Goal: Information Seeking & Learning: Learn about a topic

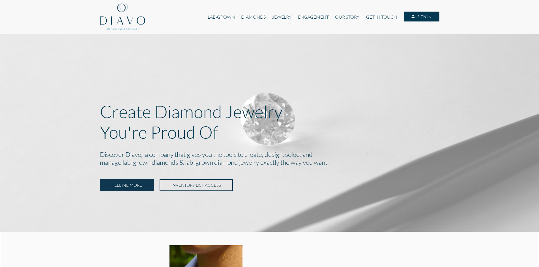
scroll to position [198, 0]
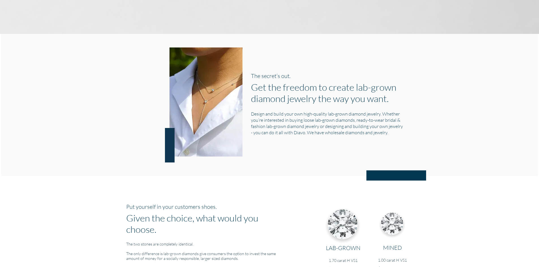
click at [324, 90] on h1 "Get the freedom to create lab-grown diamond jewelry the way you want." at bounding box center [327, 92] width 152 height 23
click at [286, 98] on h1 "Get the freedom to create lab-grown diamond jewelry the way you want." at bounding box center [327, 92] width 152 height 23
drag, startPoint x: 251, startPoint y: 113, endPoint x: 385, endPoint y: 134, distance: 135.6
click at [385, 134] on h5 "Design and build your own high-quality lab-grown diamond jewelry. Whether you’r…" at bounding box center [327, 123] width 152 height 25
click at [310, 180] on div at bounding box center [269, 176] width 539 height 10
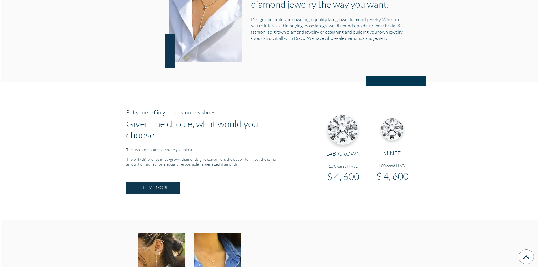
scroll to position [283, 0]
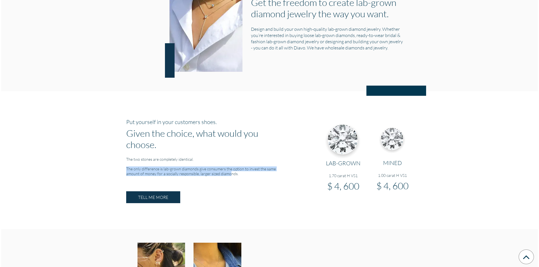
drag, startPoint x: 124, startPoint y: 159, endPoint x: 215, endPoint y: 166, distance: 90.4
click at [215, 166] on div "Put yourself in your customers shoes. Given the choice, what would you choose. …" at bounding box center [208, 159] width 172 height 83
drag, startPoint x: 228, startPoint y: 167, endPoint x: 122, endPoint y: 159, distance: 105.4
click at [122, 159] on div "Put yourself in your customers shoes. Given the choice, what would you choose. …" at bounding box center [208, 159] width 172 height 83
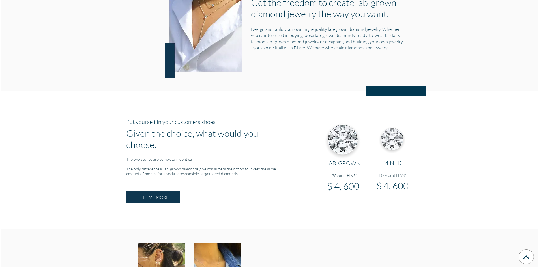
click at [305, 188] on div at bounding box center [306, 159] width 25 height 83
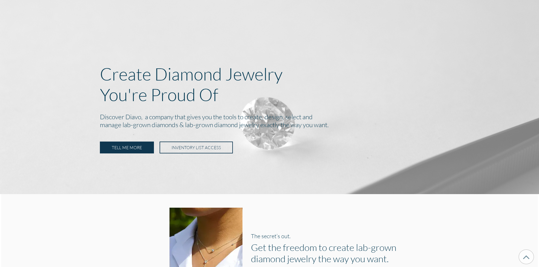
scroll to position [0, 0]
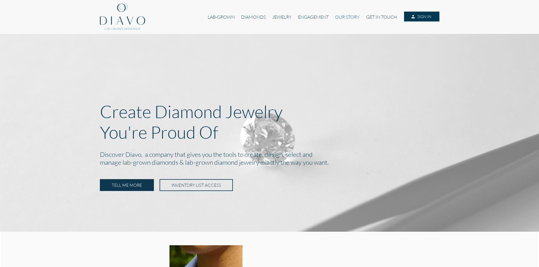
click at [339, 19] on link "OUR STORY" at bounding box center [347, 17] width 31 height 11
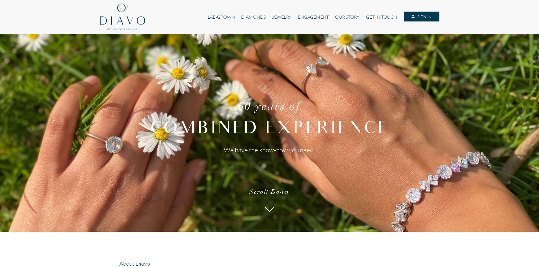
scroll to position [113, 0]
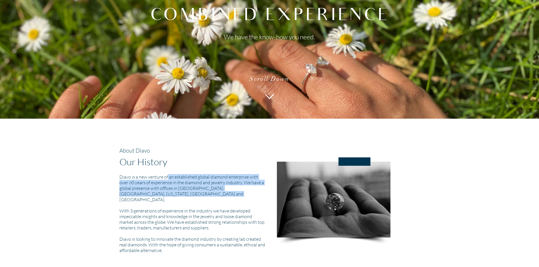
drag, startPoint x: 141, startPoint y: 192, endPoint x: 111, endPoint y: 173, distance: 35.5
click at [111, 173] on div "About Diavo Our History Diavo is a new venture of an established global diamond…" at bounding box center [269, 201] width 536 height 137
click at [186, 193] on h5 "Diavo is a new venture of an established global diamond enterprise with over 60…" at bounding box center [192, 213] width 146 height 79
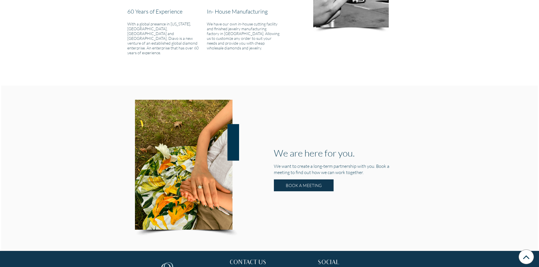
scroll to position [756, 0]
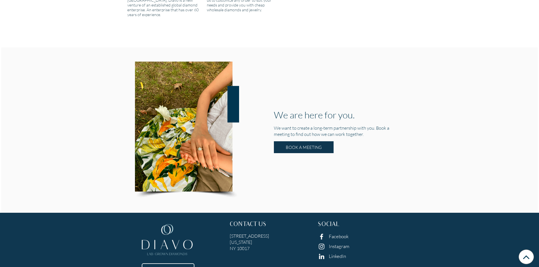
click at [334, 234] on link "Facebook" at bounding box center [339, 237] width 20 height 6
click at [336, 243] on link "Instagram" at bounding box center [339, 246] width 21 height 6
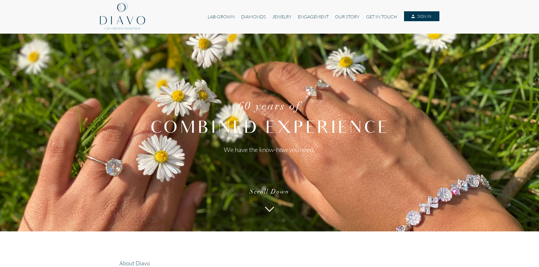
scroll to position [0, 0]
click at [373, 16] on link "GET IN TOUCH" at bounding box center [381, 17] width 37 height 11
